Goal: Transaction & Acquisition: Purchase product/service

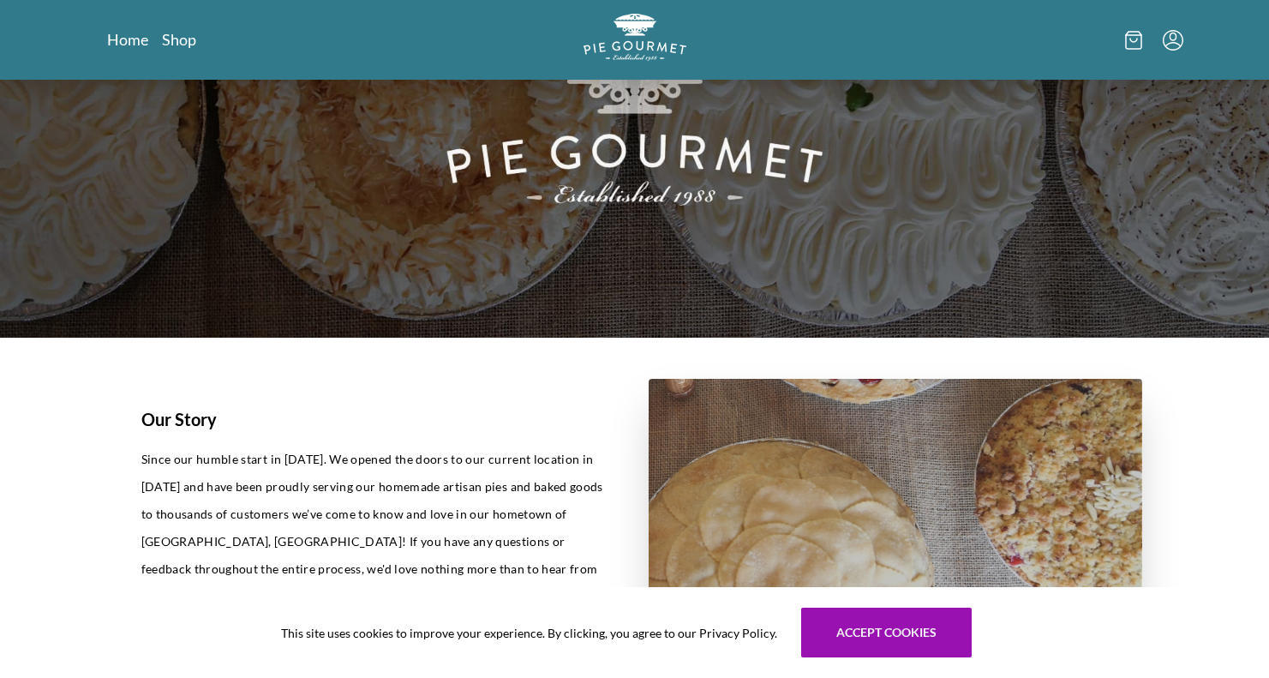
scroll to position [188, 0]
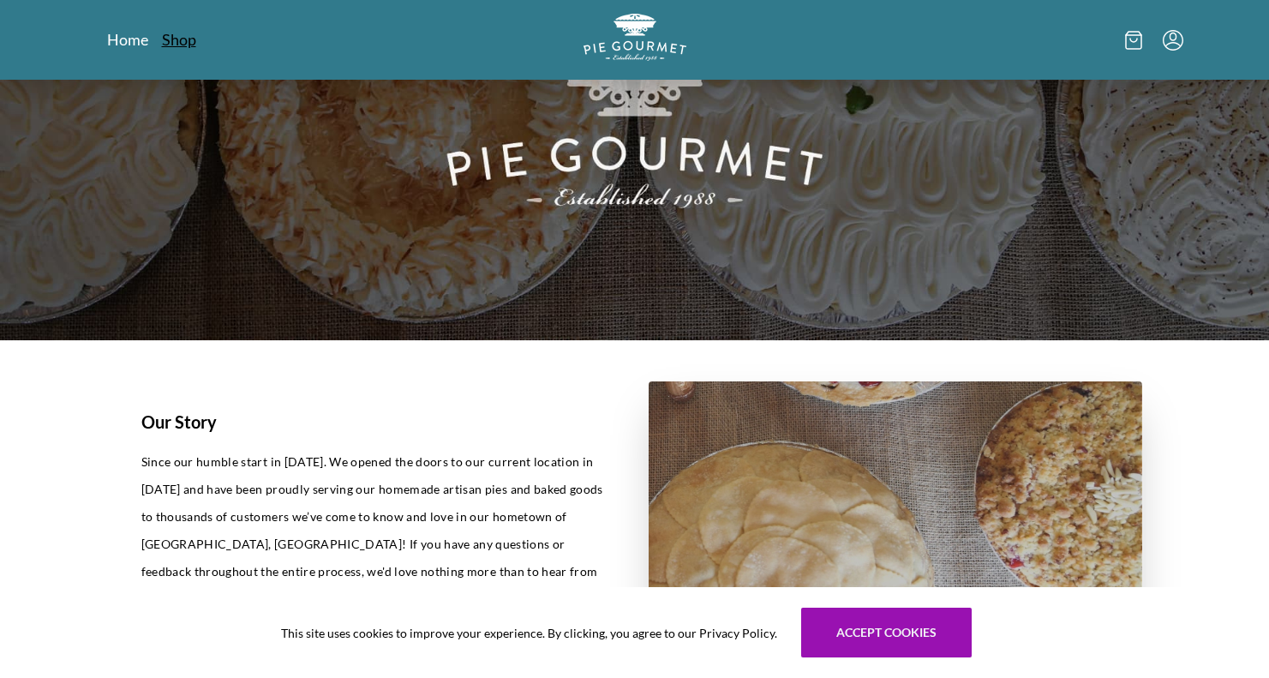
click at [177, 37] on link "Shop" at bounding box center [179, 39] width 34 height 21
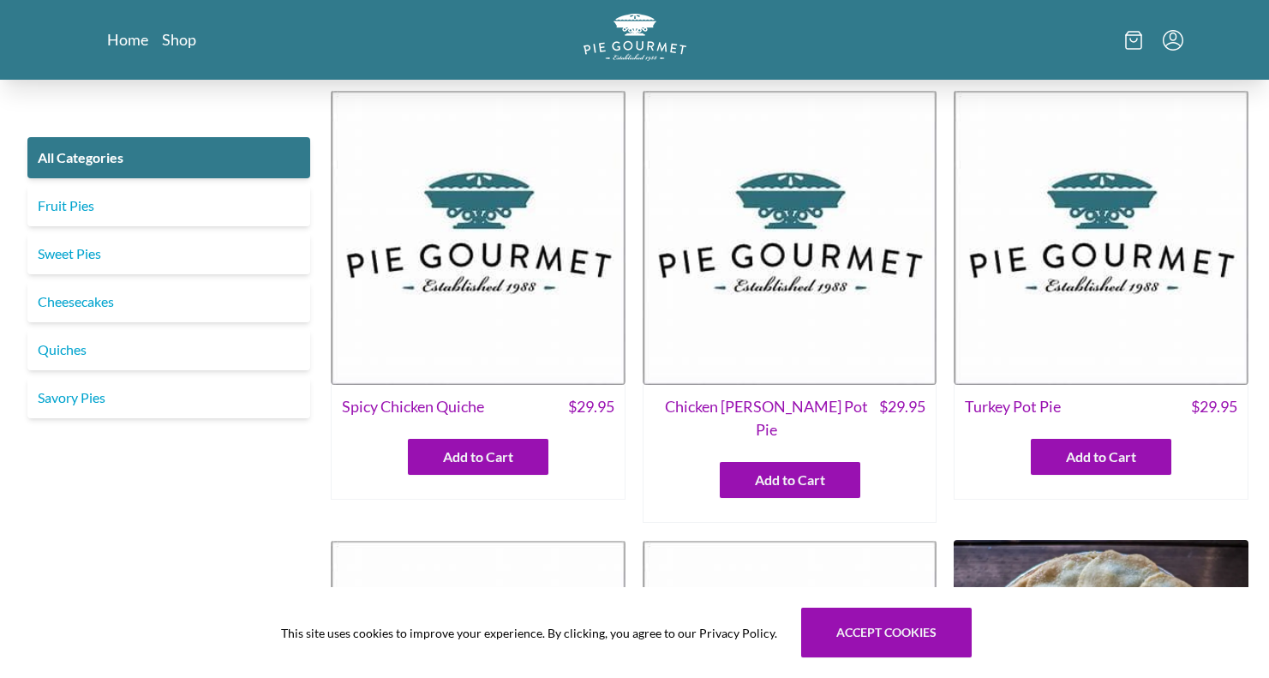
click at [1093, 300] on img at bounding box center [1101, 237] width 295 height 295
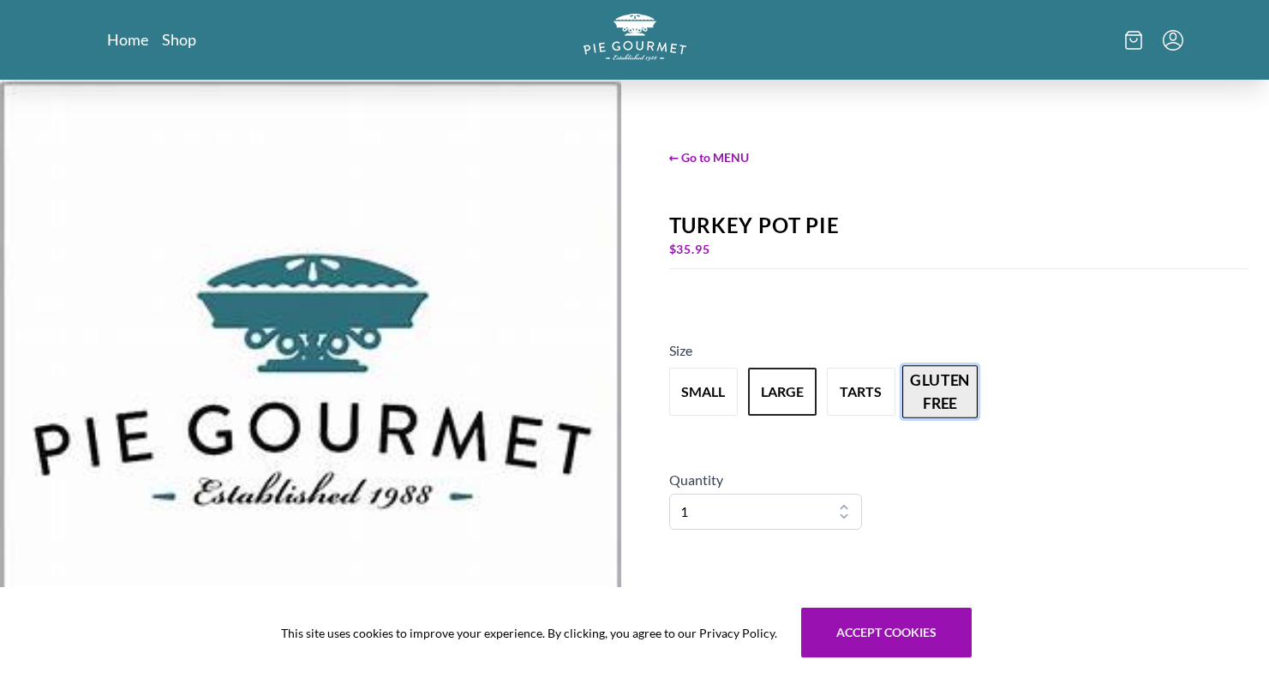
click at [950, 391] on button "gluten free" at bounding box center [939, 391] width 75 height 53
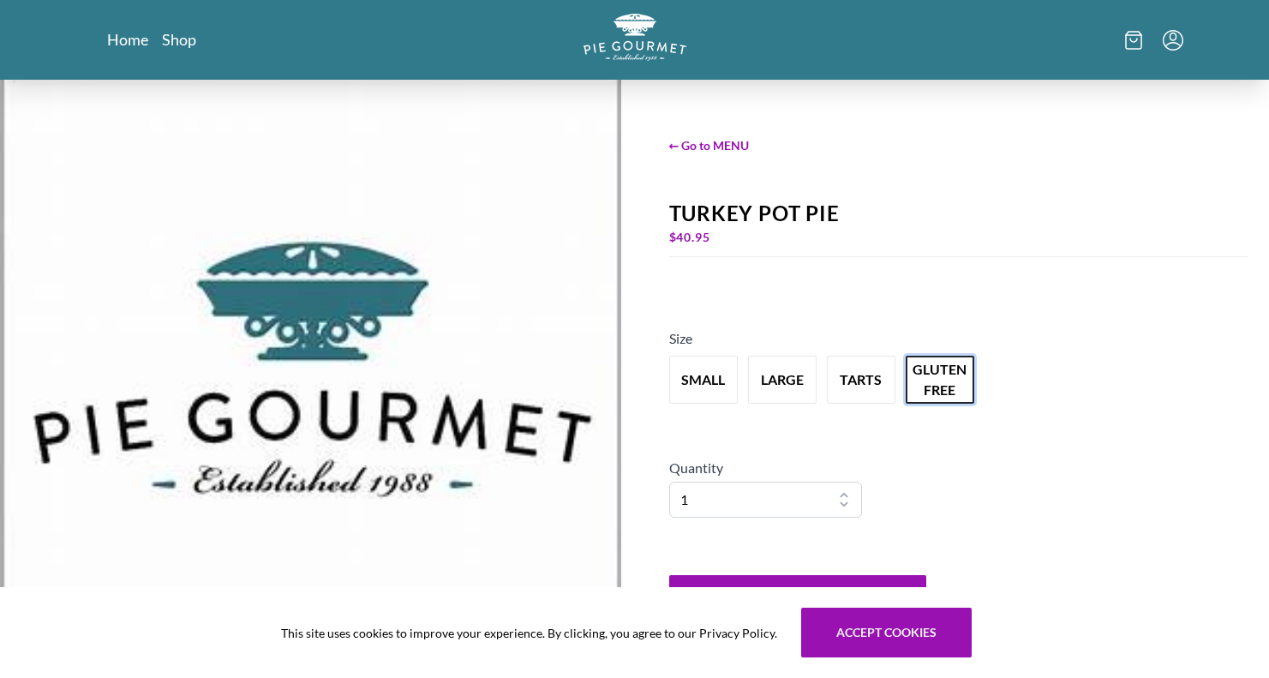
scroll to position [11, 0]
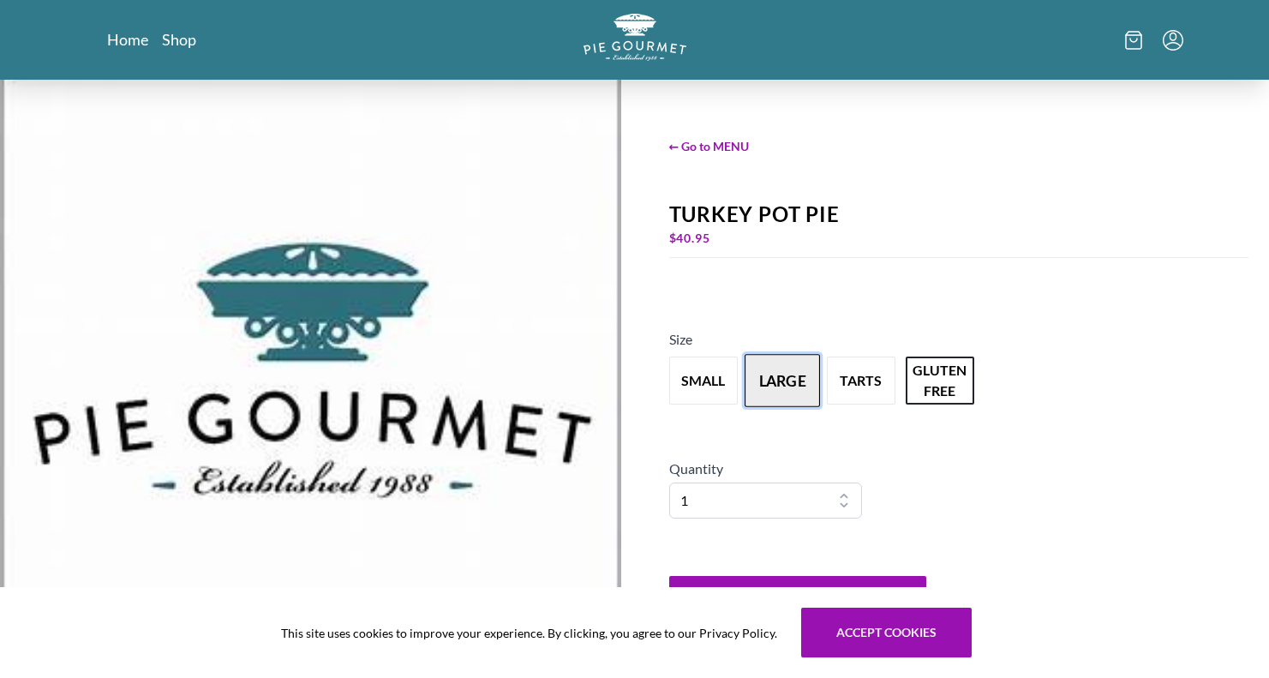
click at [754, 363] on button "large" at bounding box center [782, 380] width 75 height 53
click at [938, 383] on button "gluten free" at bounding box center [939, 380] width 75 height 53
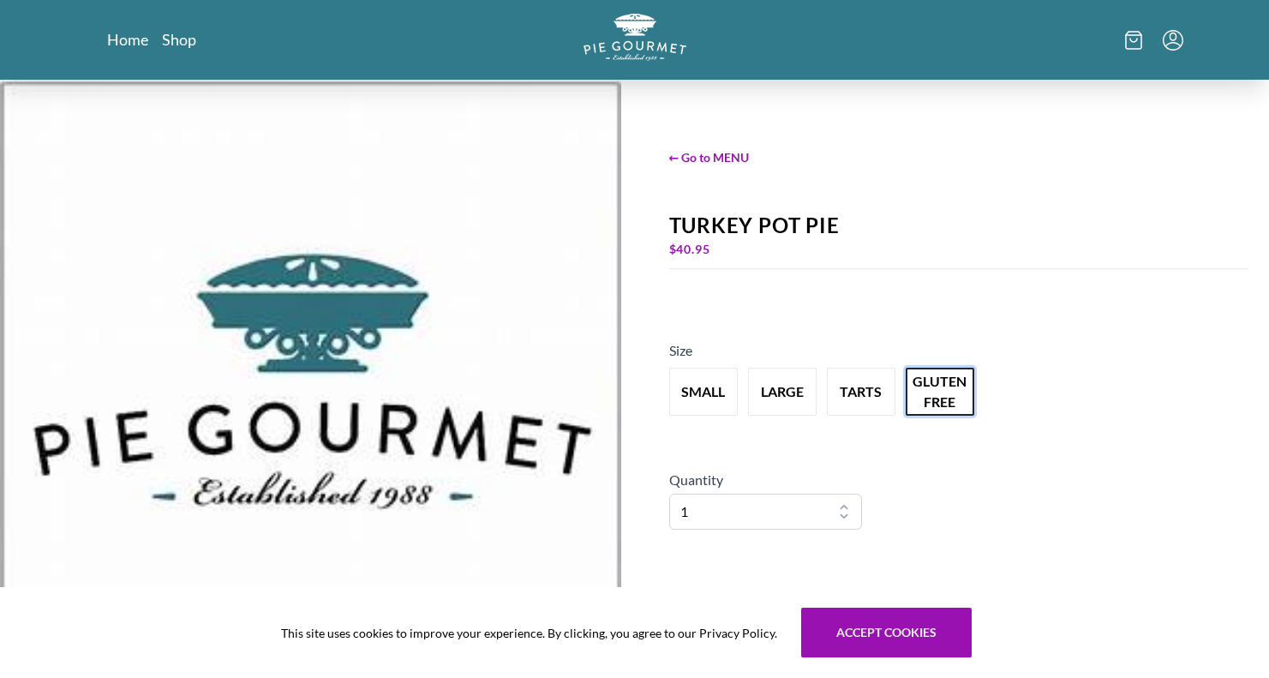
scroll to position [0, 0]
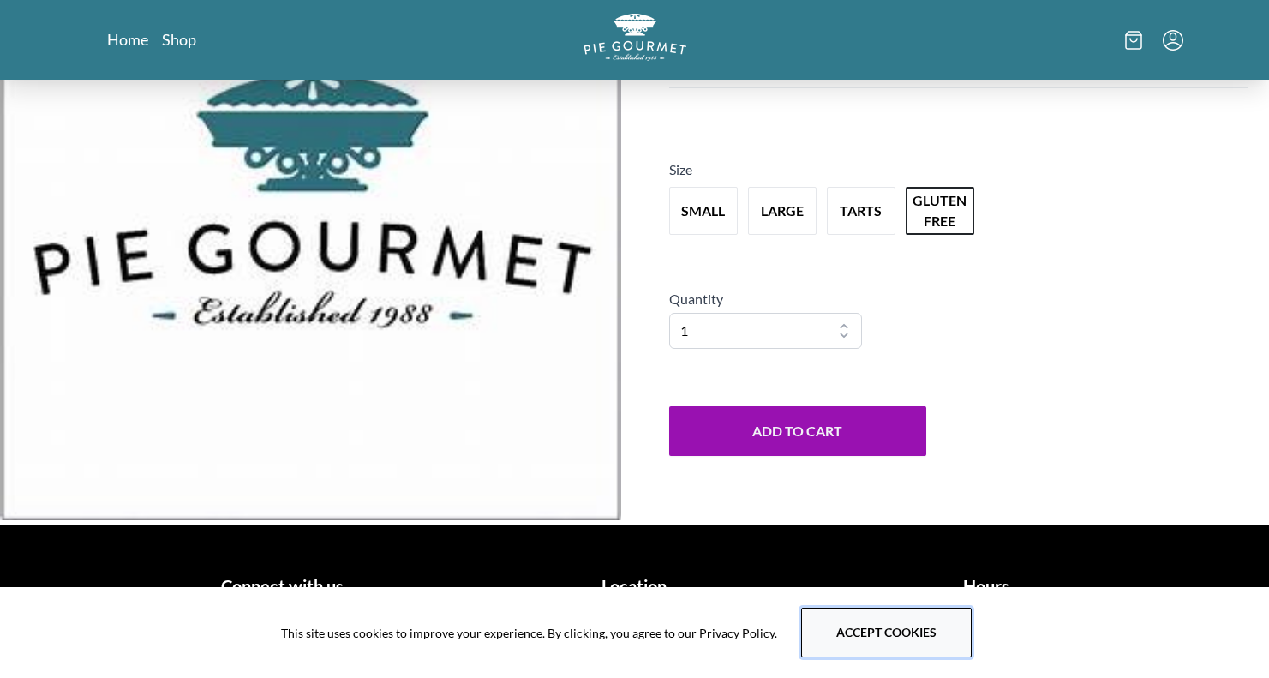
click at [854, 633] on button "Accept cookies" at bounding box center [886, 633] width 171 height 50
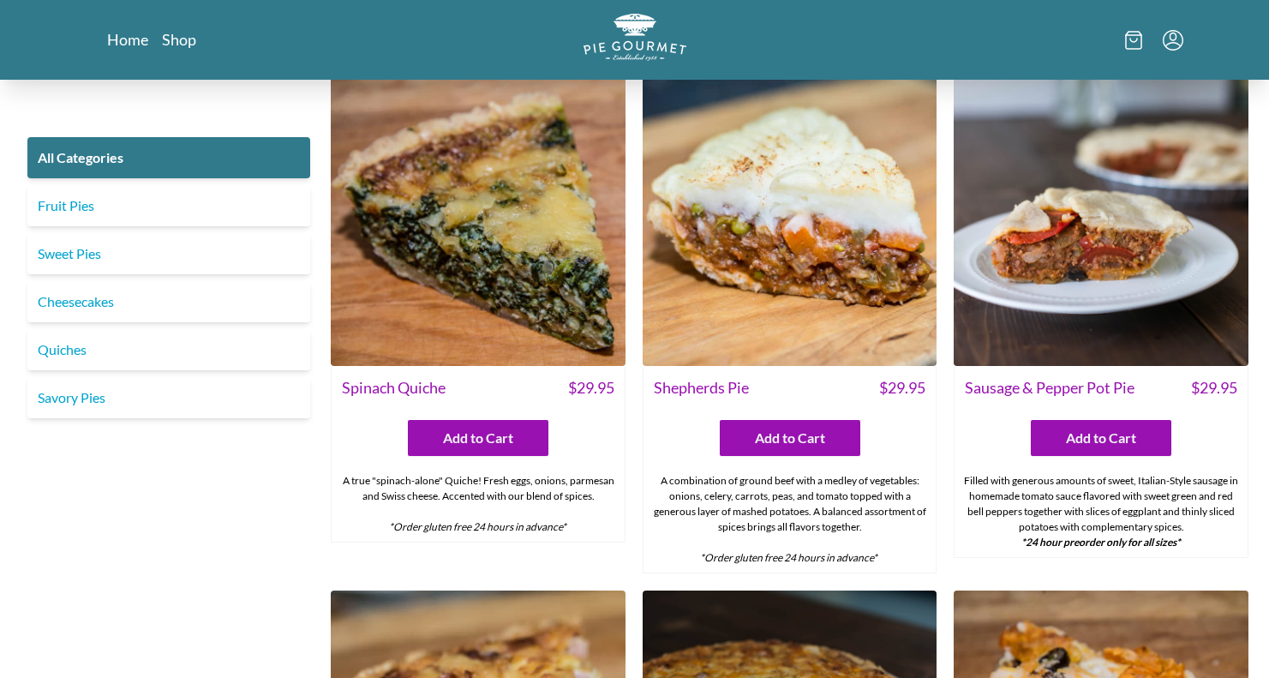
click at [785, 265] on img at bounding box center [790, 219] width 295 height 295
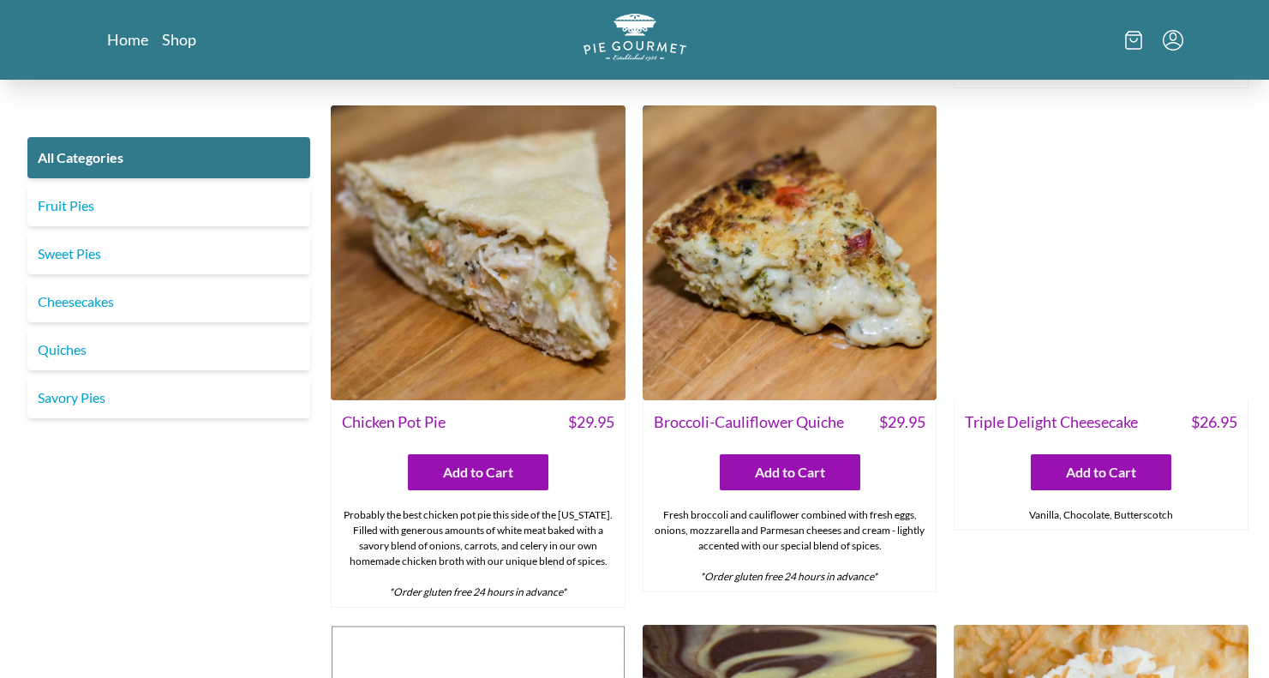
scroll to position [2465, 0]
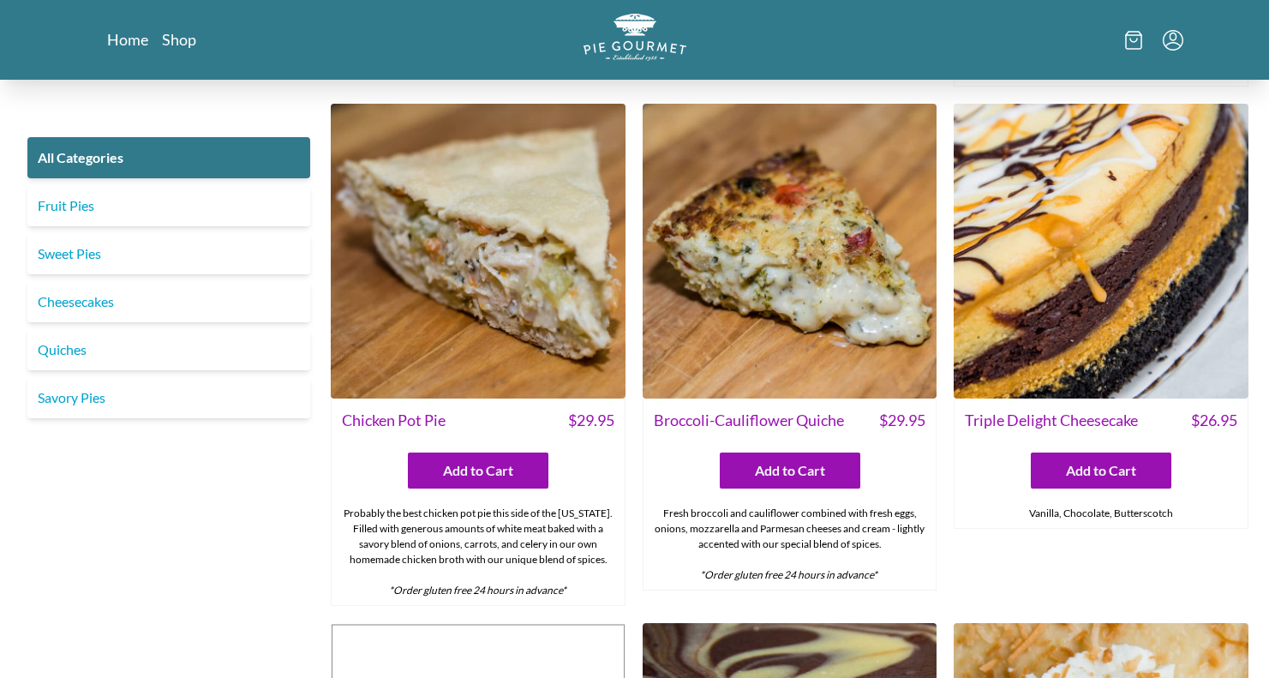
click at [422, 297] on img at bounding box center [478, 251] width 295 height 295
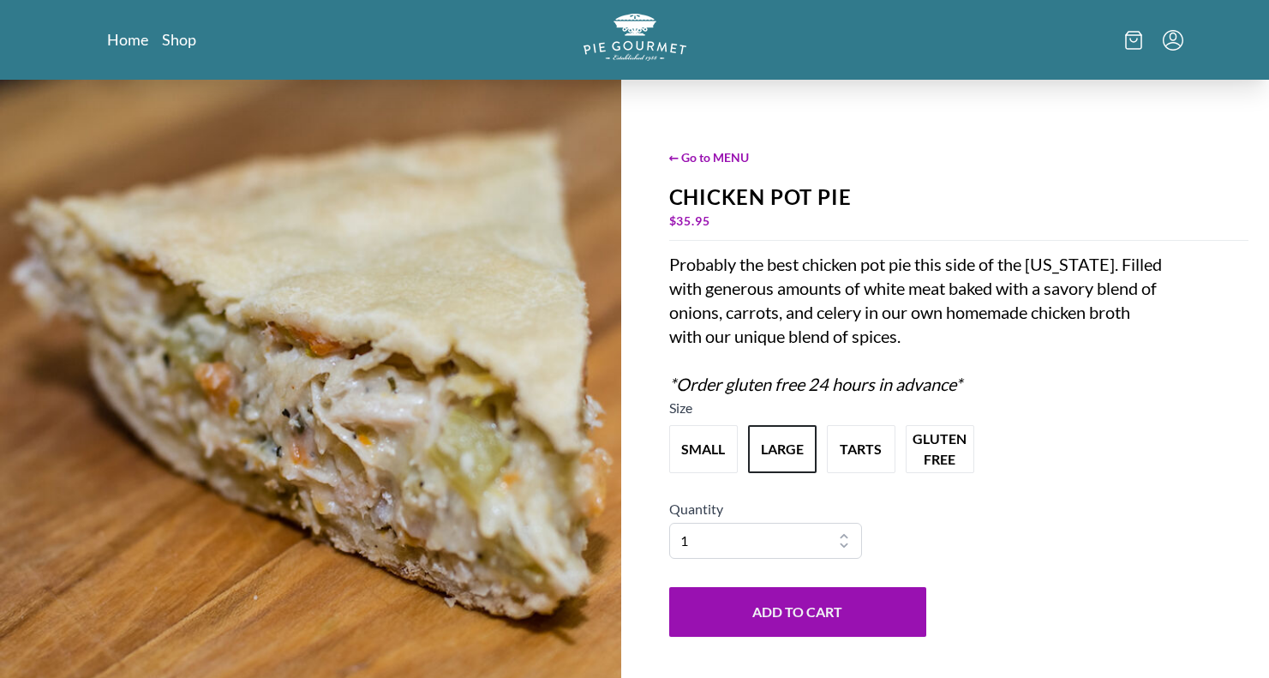
scroll to position [15, 1]
